Goal: Information Seeking & Learning: Learn about a topic

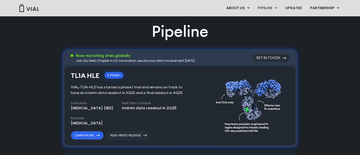
scroll to position [332, 0]
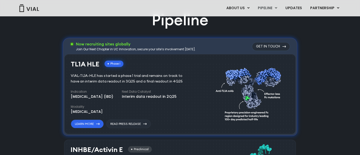
click at [123, 83] on div "VIAL-TL1A-HLE has started a phase 1 trial and remains on track to have an inter…" at bounding box center [130, 78] width 119 height 11
click at [93, 124] on link "Learn More" at bounding box center [87, 123] width 33 height 9
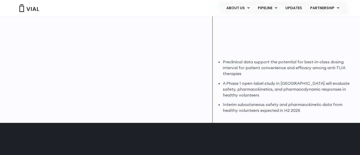
scroll to position [153, 0]
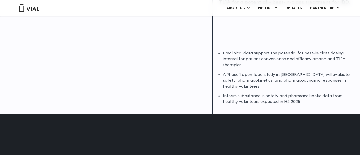
click at [263, 77] on li "A Phase 1 open-label study in Australia will evaluate safety, pharmacokinetics,…" at bounding box center [288, 80] width 131 height 18
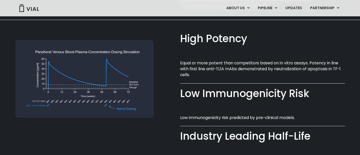
scroll to position [383, 0]
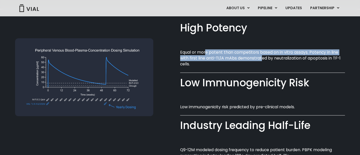
drag, startPoint x: 243, startPoint y: 56, endPoint x: 260, endPoint y: 57, distance: 16.9
click at [260, 57] on p "Equal or more potent than competitors based on in vitro assays. Potency in line…" at bounding box center [262, 58] width 165 height 18
click at [255, 57] on p "Equal or more potent than competitors based on in vitro assays. Potency in line…" at bounding box center [262, 58] width 165 height 18
click at [262, 55] on p "Equal or more potent than competitors based on in vitro assays. Potency in line…" at bounding box center [262, 58] width 165 height 18
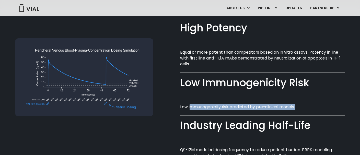
drag, startPoint x: 190, startPoint y: 108, endPoint x: 236, endPoint y: 113, distance: 47.0
click at [236, 113] on div "Low Immunogenicity Risk​ Low immunogenicity risk predicted by pre-clinical mode…" at bounding box center [262, 98] width 165 height 43
click at [242, 105] on p "Low immunogenicity risk predicted by pre-clinical models.​" at bounding box center [262, 107] width 165 height 6
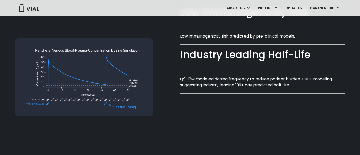
scroll to position [459, 0]
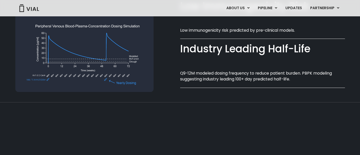
click at [257, 76] on p "Q9-12M modeled dosing frequency to reduce patient burden. PBPK modeling suggest…" at bounding box center [262, 76] width 165 height 12
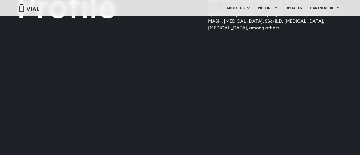
scroll to position [646, 0]
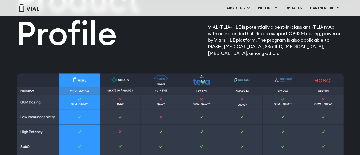
click at [246, 47] on p "VIAL-TL1A-HLE is potentially a best-in-class anti-TL1A mAb with an extended hal…" at bounding box center [276, 40] width 136 height 33
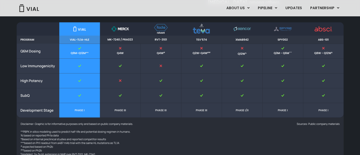
scroll to position [671, 0]
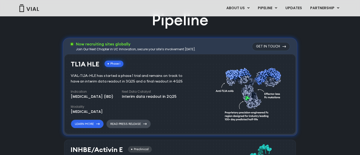
click at [127, 124] on link "Read Press Release" at bounding box center [128, 123] width 44 height 9
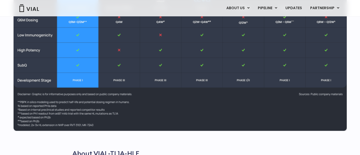
scroll to position [587, 0]
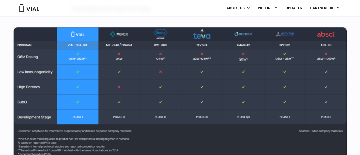
click at [159, 45] on img at bounding box center [180, 97] width 333 height 140
